Goal: Transaction & Acquisition: Purchase product/service

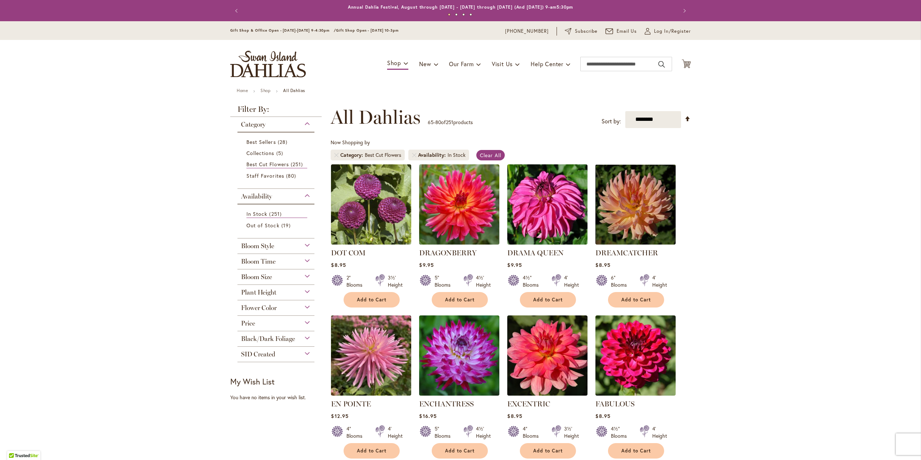
scroll to position [396, 0]
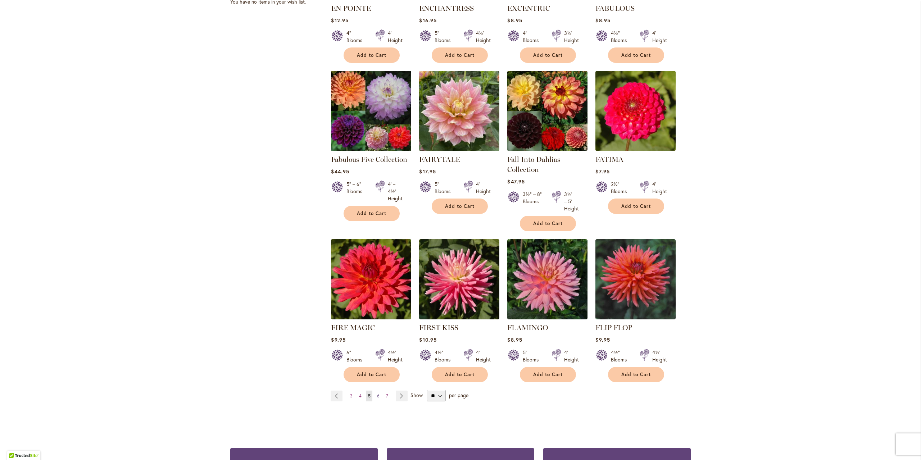
click at [377, 396] on span "6" at bounding box center [378, 395] width 3 height 5
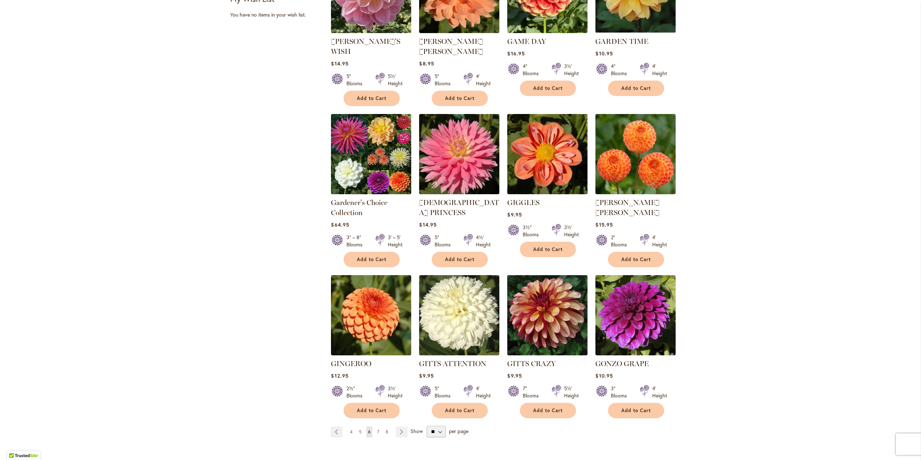
scroll to position [396, 0]
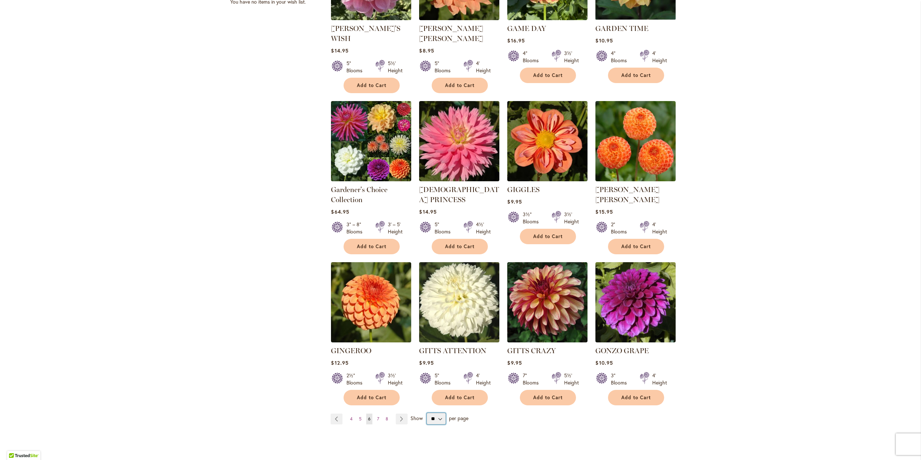
click at [435, 413] on select "** ** ** **" at bounding box center [436, 419] width 19 height 12
select select "**"
click at [427, 413] on select "** ** ** **" at bounding box center [436, 419] width 19 height 12
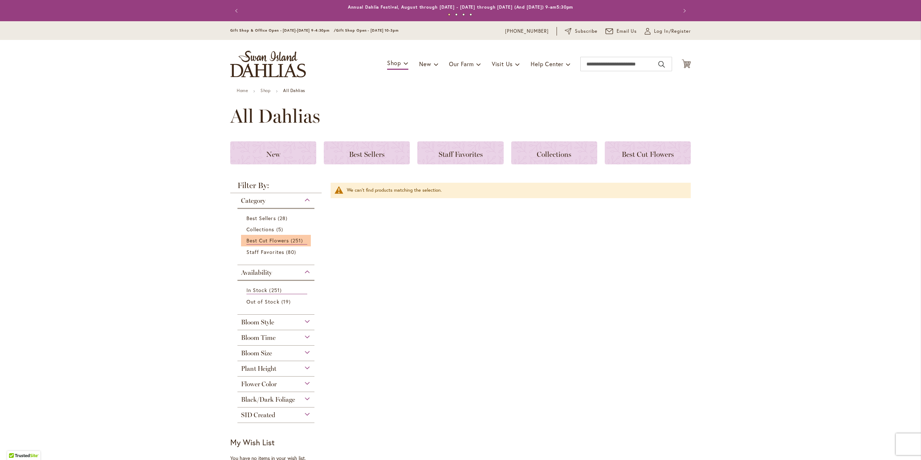
click at [284, 236] on li "Best Cut Flowers 251 items" at bounding box center [276, 241] width 70 height 12
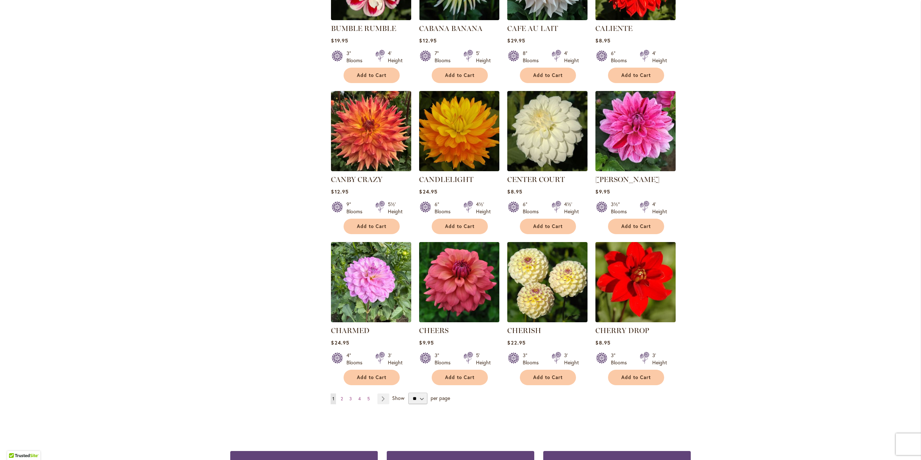
scroll to position [2235, 0]
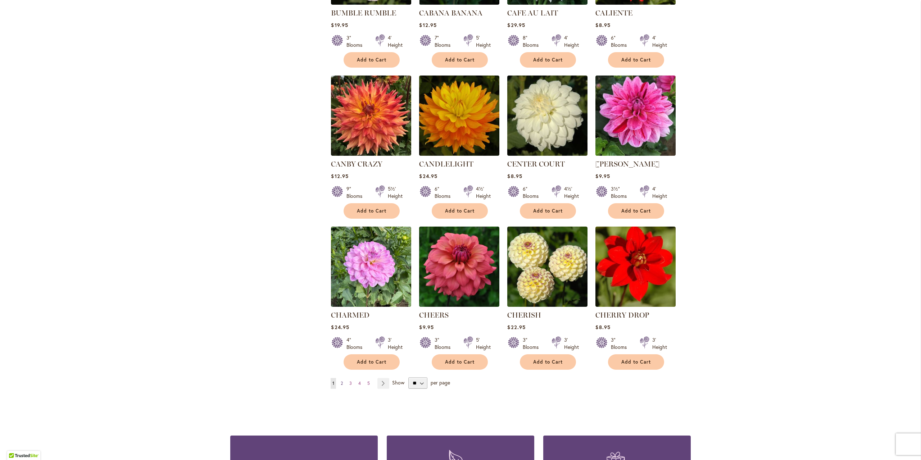
click at [341, 381] on span "2" at bounding box center [342, 383] width 2 height 5
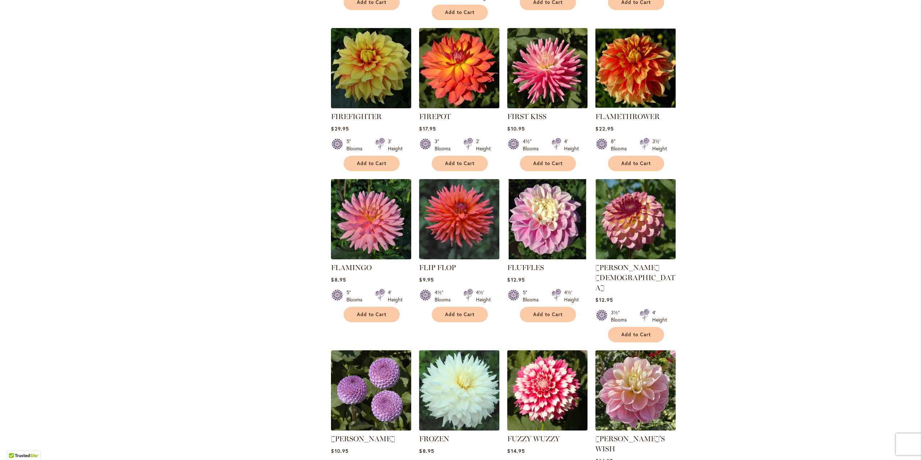
scroll to position [2235, 0]
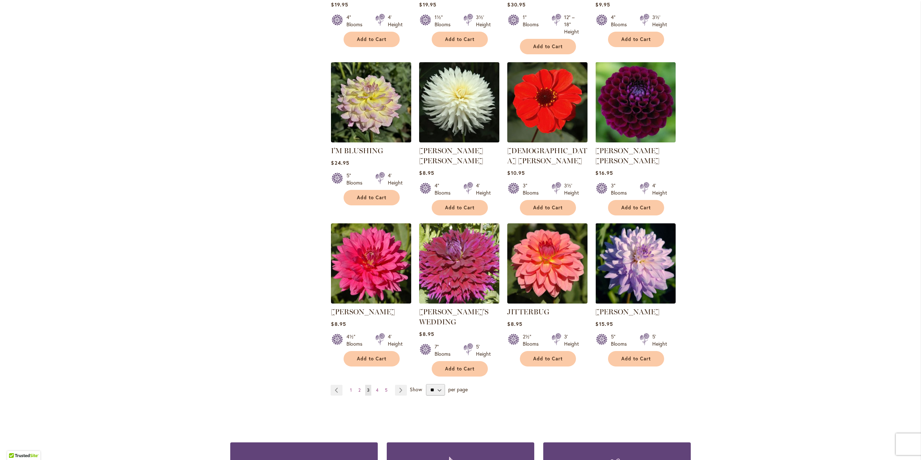
scroll to position [2307, 0]
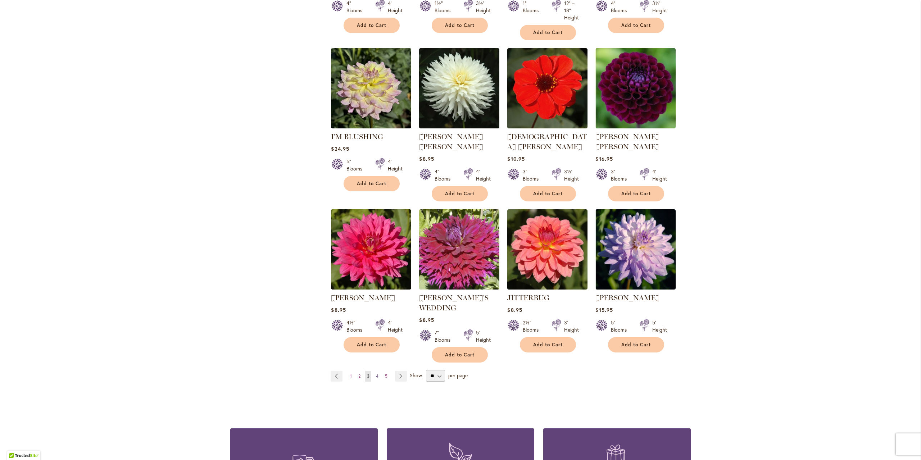
click at [376, 374] on span "4" at bounding box center [377, 376] width 3 height 5
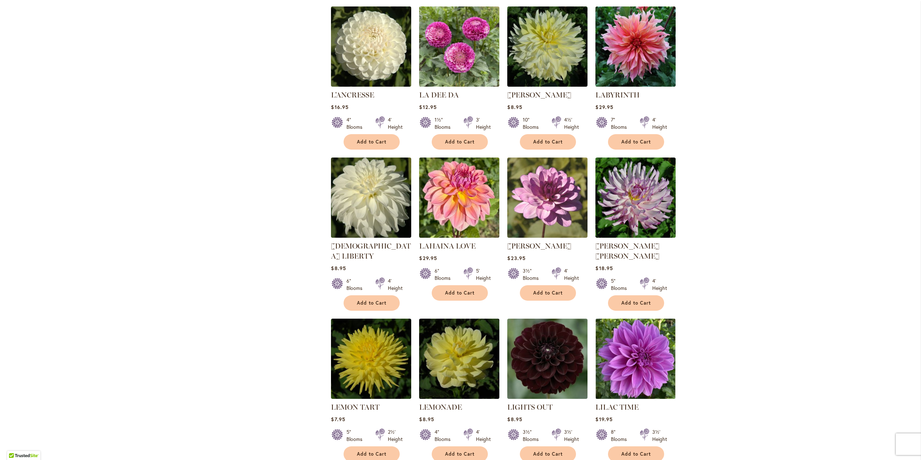
scroll to position [472, 0]
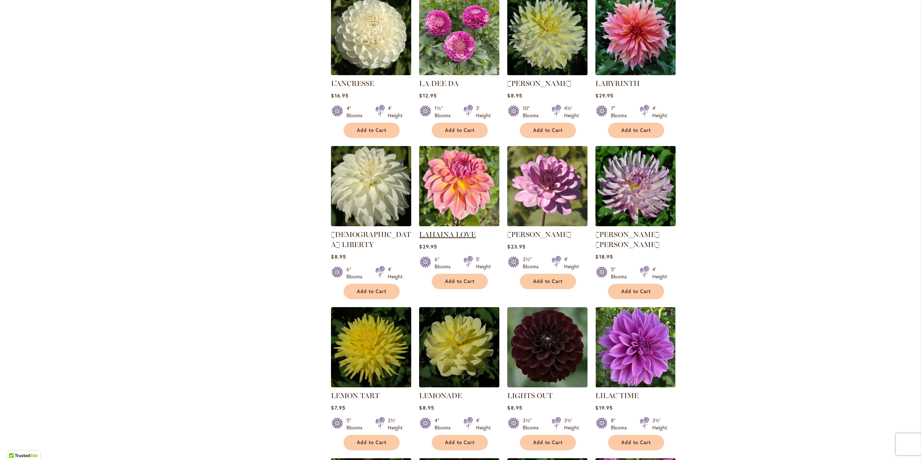
click at [455, 236] on link "LAHAINA LOVE" at bounding box center [447, 234] width 57 height 9
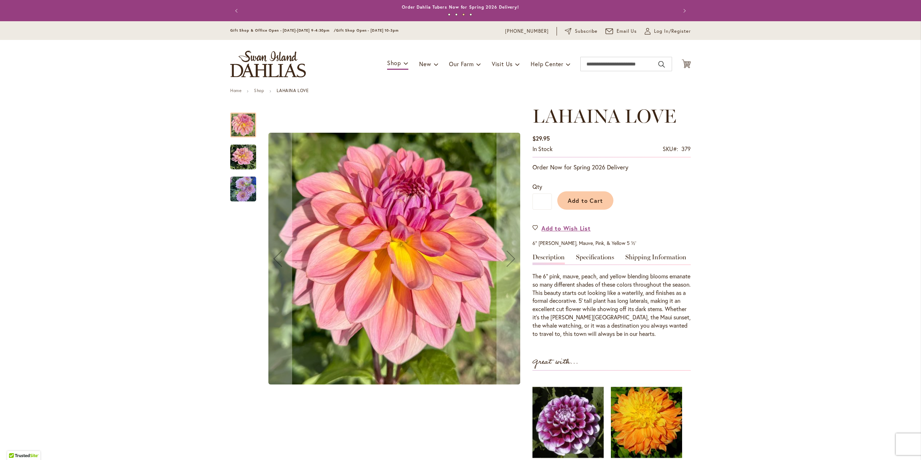
click at [240, 191] on img "LAHAINA LOVE" at bounding box center [243, 189] width 26 height 27
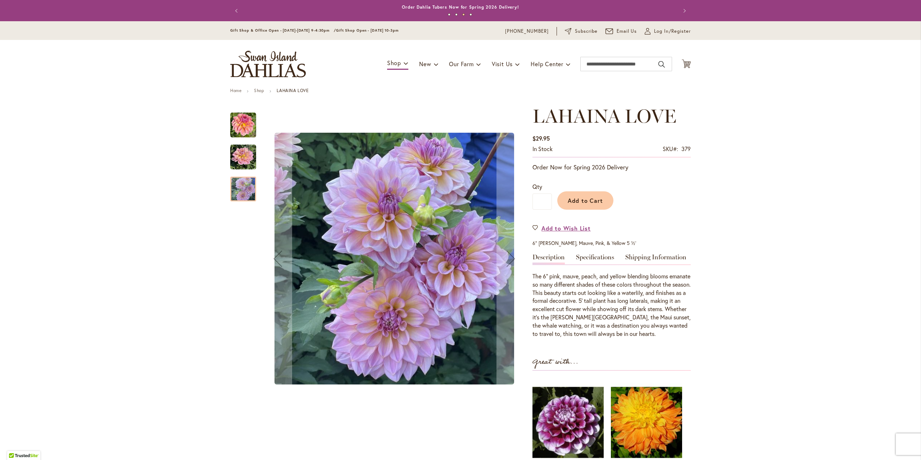
click at [241, 175] on div "LAHAINA LOVE" at bounding box center [243, 186] width 26 height 32
click at [239, 157] on img "LAHAINA LOVE" at bounding box center [243, 157] width 26 height 26
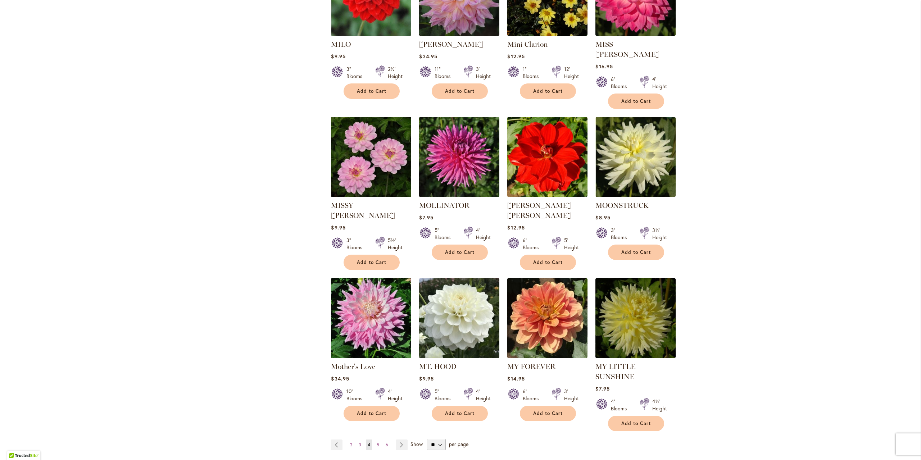
scroll to position [2231, 0]
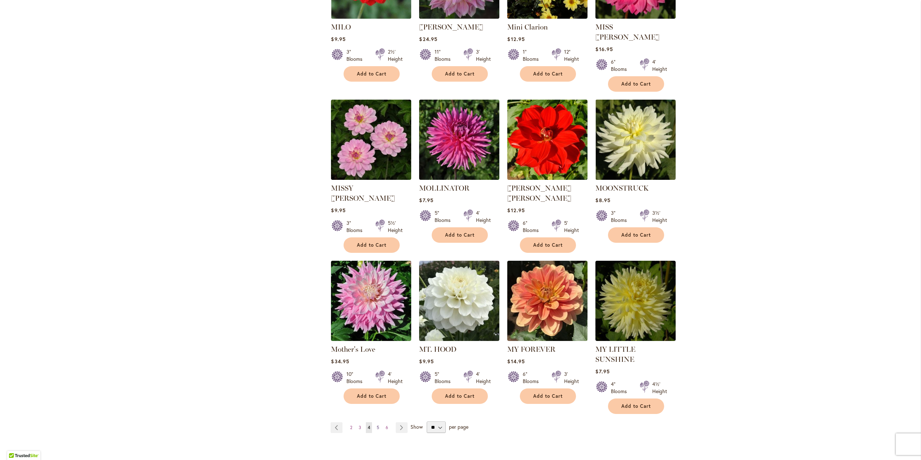
click at [377, 425] on span "5" at bounding box center [378, 427] width 3 height 5
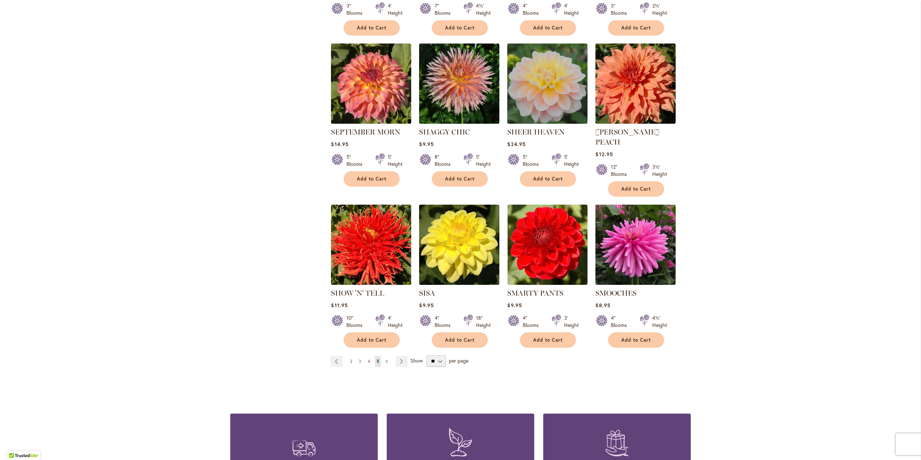
scroll to position [2307, 0]
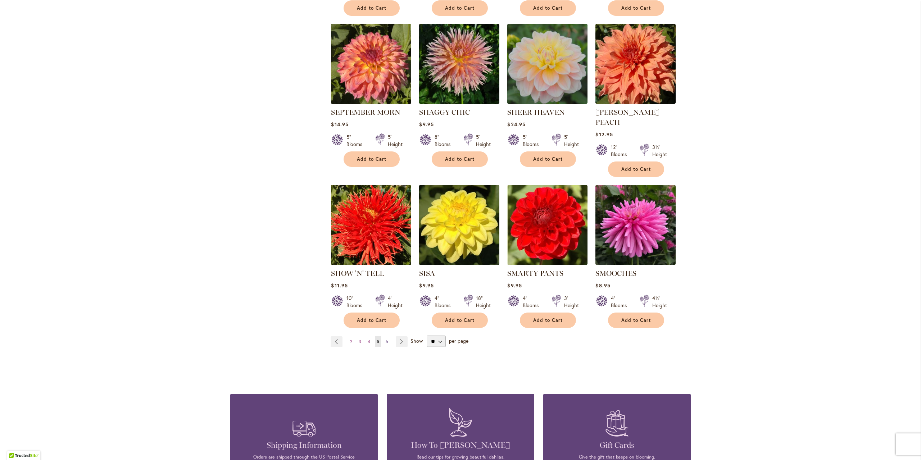
click at [386, 339] on span "6" at bounding box center [387, 341] width 3 height 5
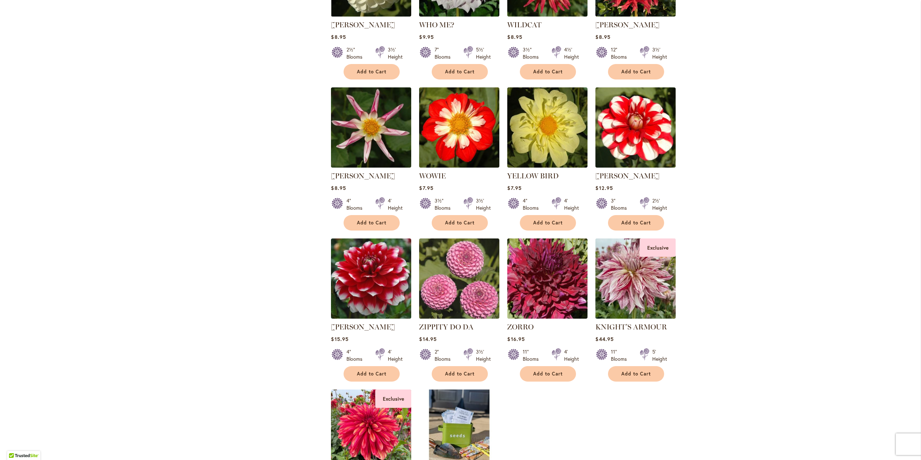
scroll to position [2055, 0]
